Goal: Communication & Community: Answer question/provide support

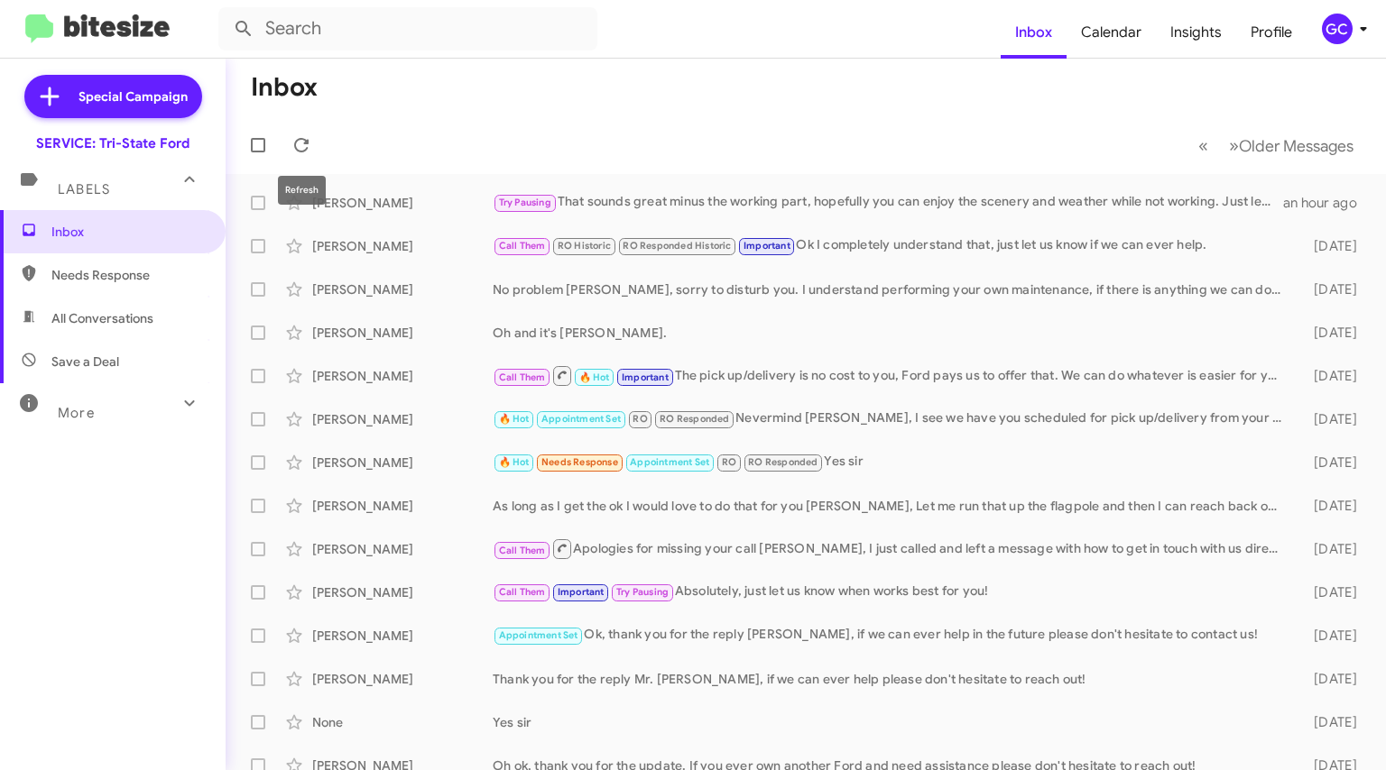
click at [309, 139] on icon at bounding box center [302, 145] width 22 height 22
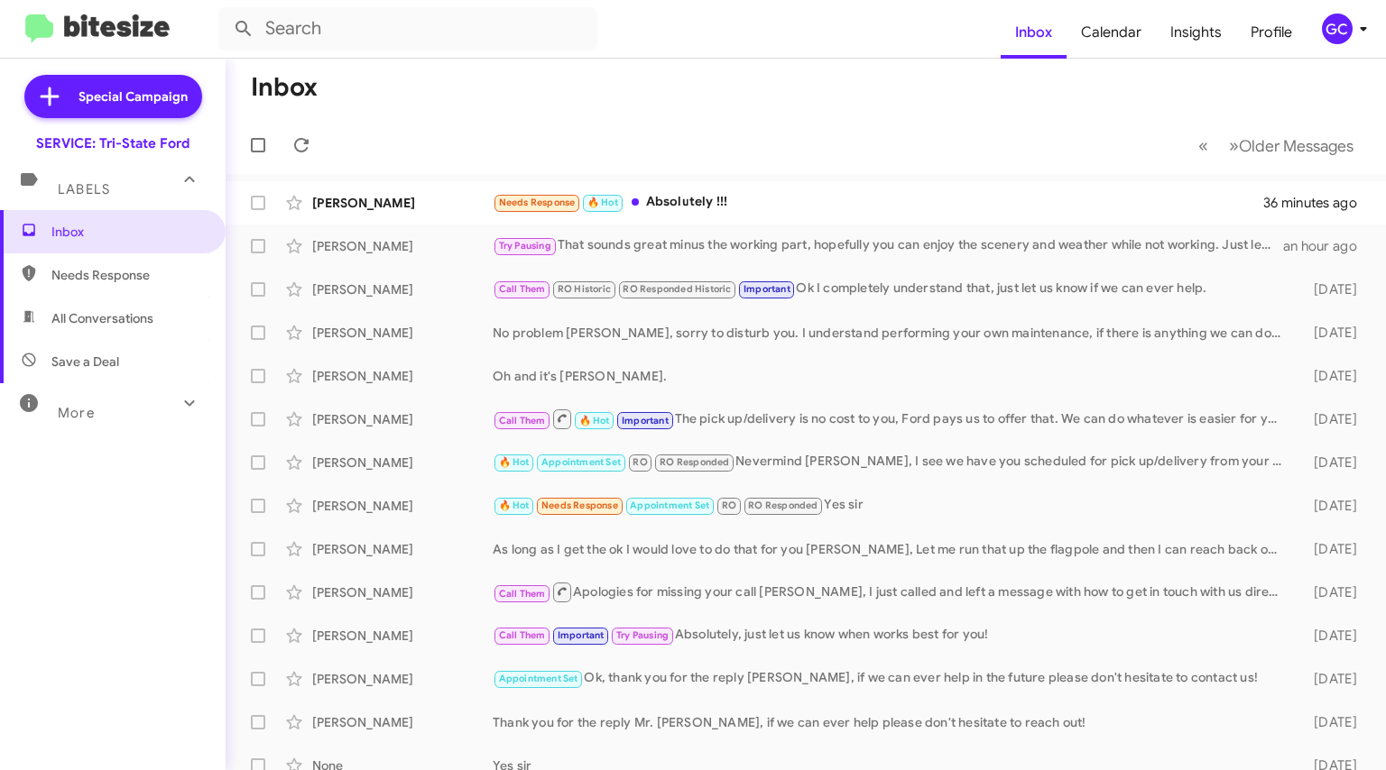
click at [697, 204] on div "Needs Response 🔥 Hot Absolutely !!!" at bounding box center [878, 202] width 770 height 21
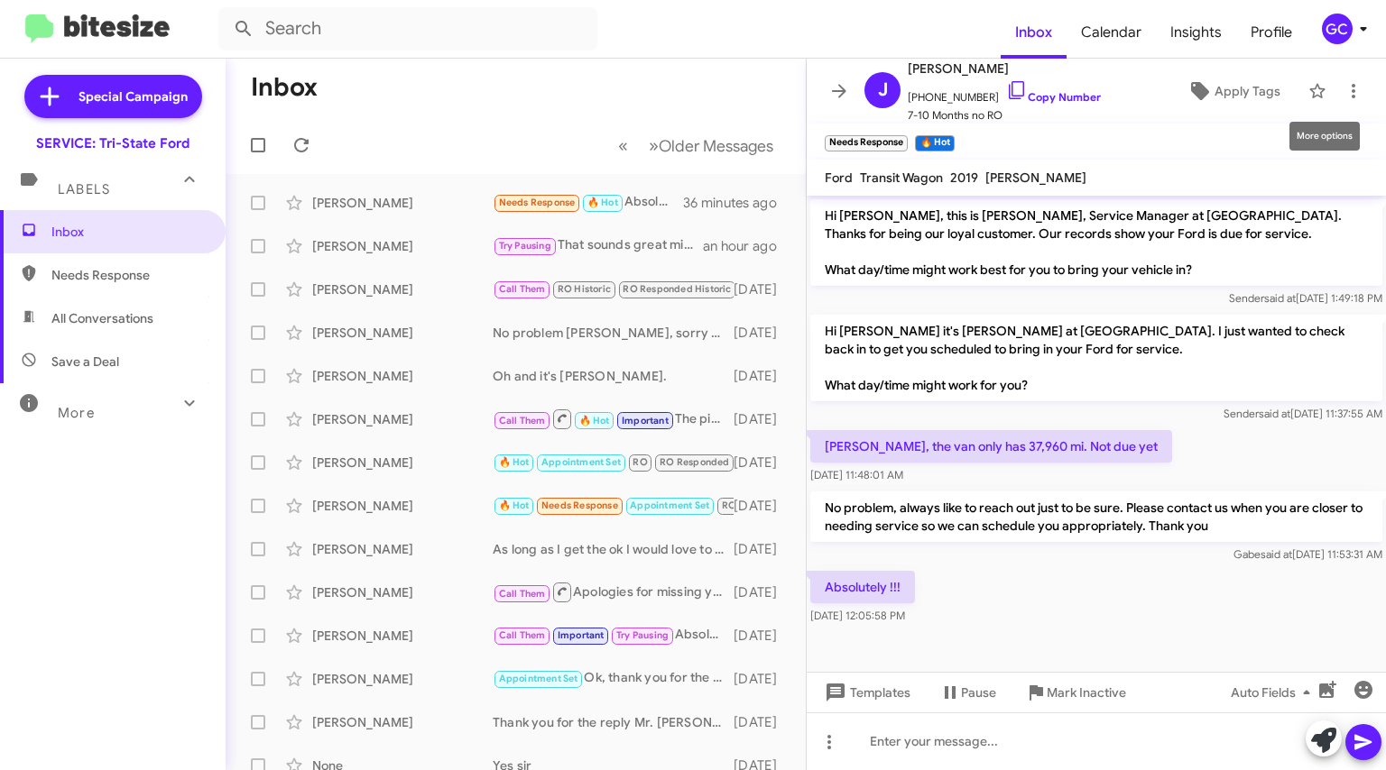
click at [1342, 97] on icon at bounding box center [1353, 91] width 22 height 22
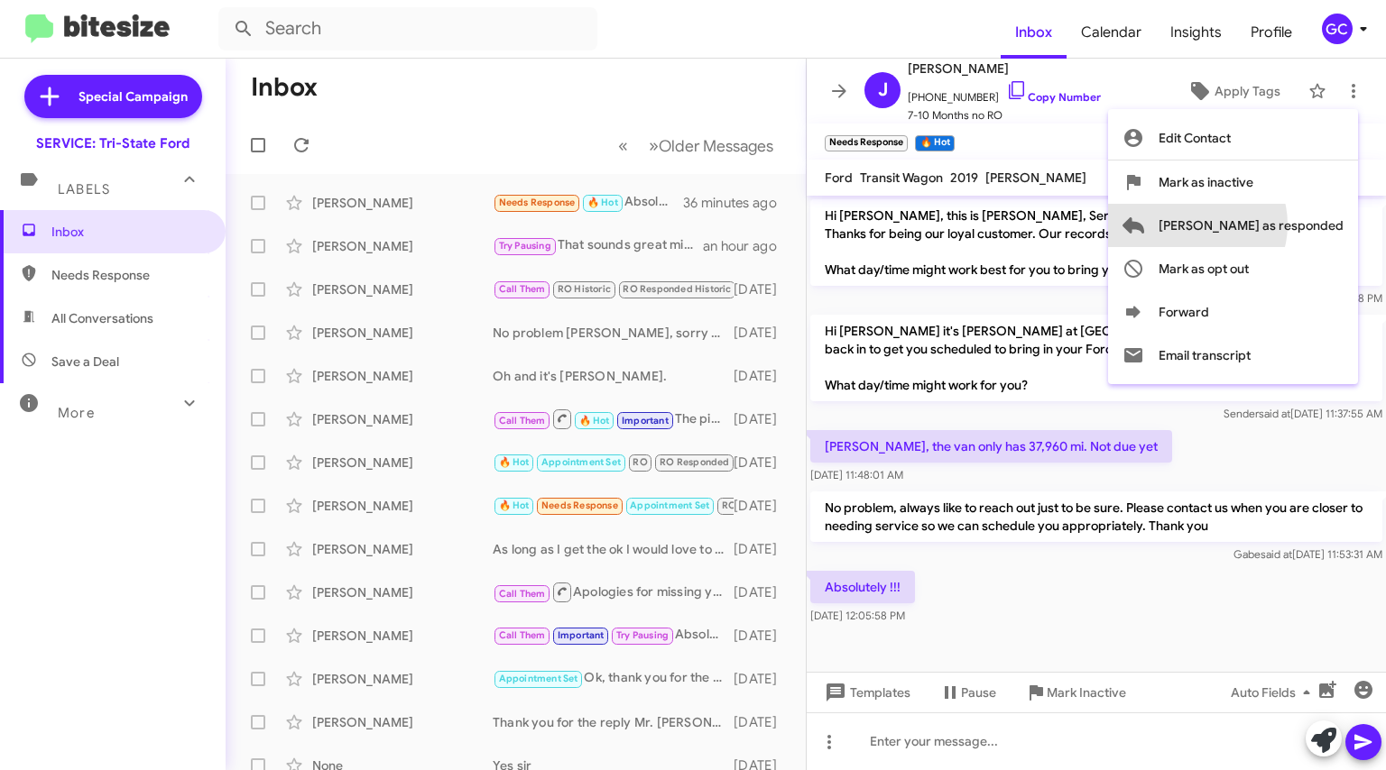
click at [1267, 225] on span "[PERSON_NAME] as responded" at bounding box center [1250, 225] width 185 height 43
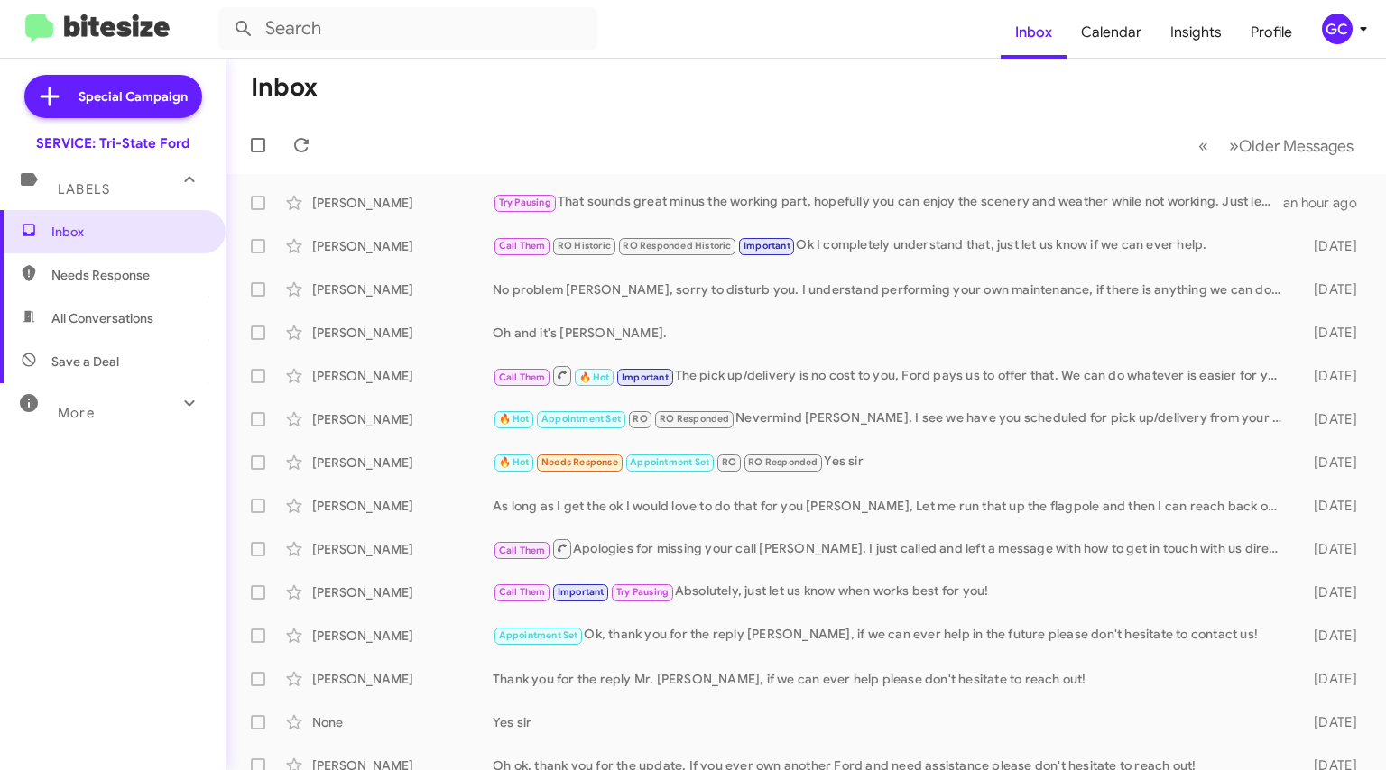
click at [659, 195] on div "Try Pausing That sounds great minus the working part, hopefully you can enjoy t…" at bounding box center [888, 202] width 790 height 21
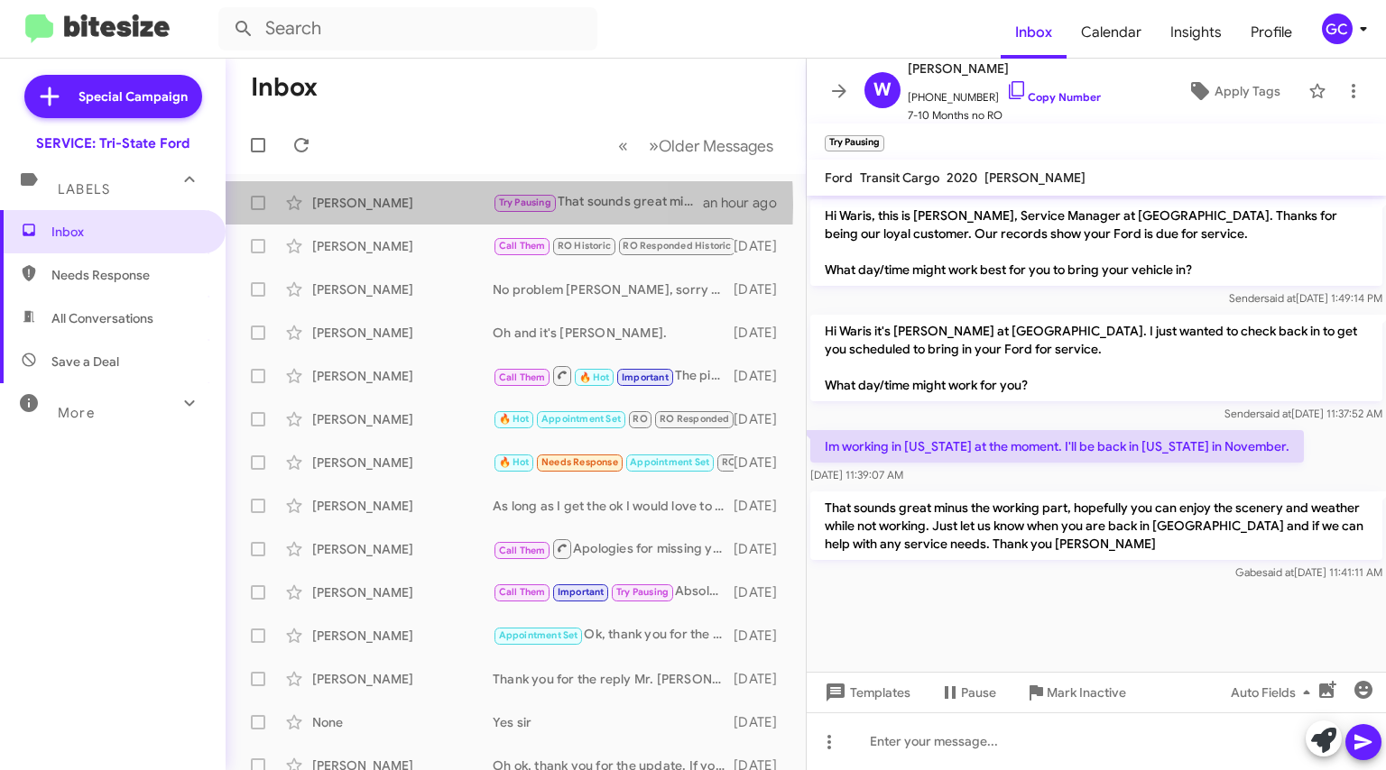
click at [386, 205] on div "[PERSON_NAME]" at bounding box center [402, 203] width 180 height 18
